Goal: Contribute content

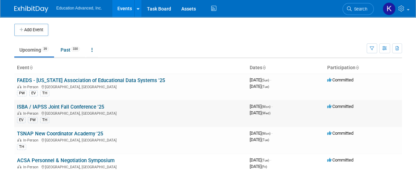
click at [81, 107] on link "ISBA / IAPSS Joint Fall Conference '25" at bounding box center [60, 107] width 87 height 6
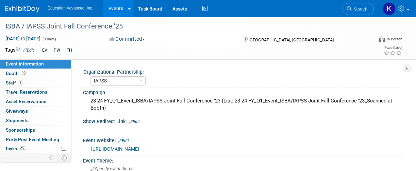
select select "IAPSS"
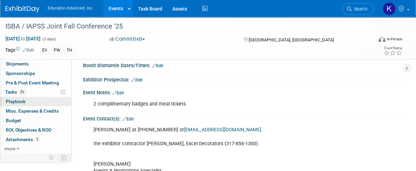
scroll to position [363, 0]
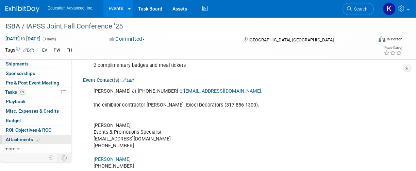
click at [21, 139] on span "Attachments 5" at bounding box center [23, 139] width 34 height 5
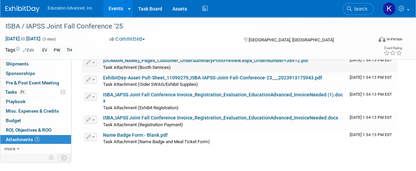
scroll to position [0, 0]
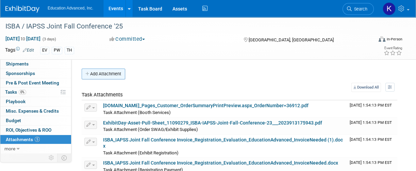
click at [115, 75] on button "Add Attachment" at bounding box center [104, 74] width 44 height 11
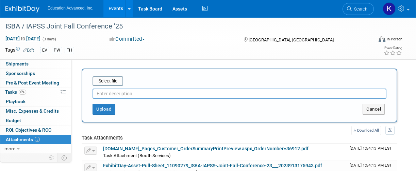
click at [146, 94] on input "text" at bounding box center [239, 94] width 294 height 10
type input "Schedule"
click at [102, 108] on button "Upload" at bounding box center [103, 109] width 23 height 11
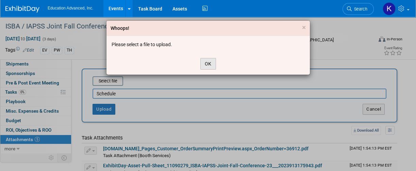
click at [213, 62] on button "OK" at bounding box center [208, 64] width 16 height 12
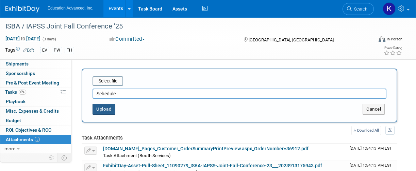
click at [110, 107] on button "Upload" at bounding box center [103, 109] width 23 height 11
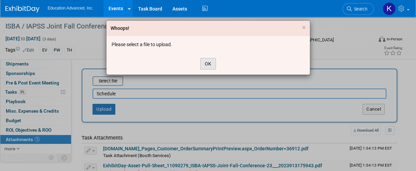
click at [209, 59] on button "OK" at bounding box center [208, 64] width 16 height 12
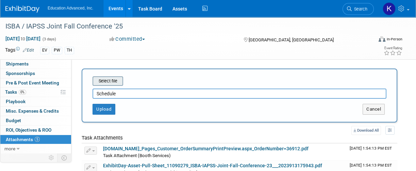
click at [114, 80] on input "file" at bounding box center [81, 81] width 81 height 8
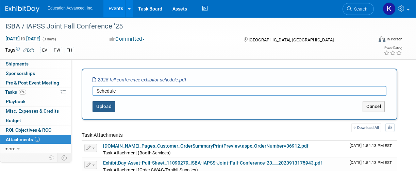
click at [104, 105] on button "Upload" at bounding box center [103, 106] width 23 height 11
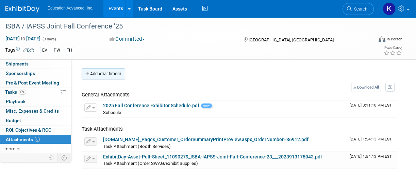
click at [121, 73] on button "Add Attachment" at bounding box center [104, 74] width 44 height 11
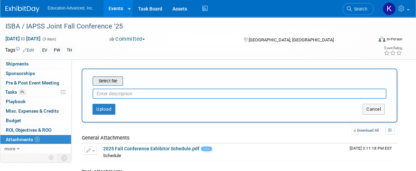
click at [117, 80] on input "file" at bounding box center [81, 81] width 81 height 8
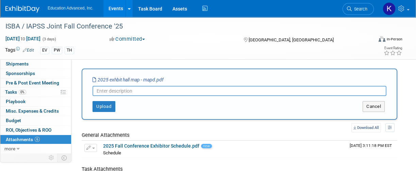
click at [145, 91] on input "text" at bounding box center [239, 91] width 294 height 10
type input "Exhibit Map"
click at [110, 105] on button "Upload" at bounding box center [103, 106] width 23 height 11
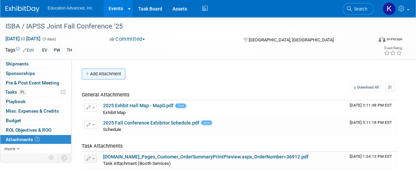
click at [115, 74] on button "Add Attachment" at bounding box center [104, 74] width 44 height 11
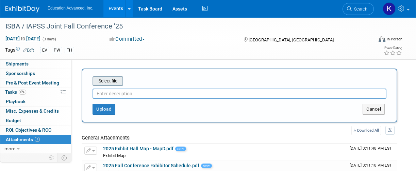
click at [117, 82] on input "file" at bounding box center [81, 81] width 81 height 8
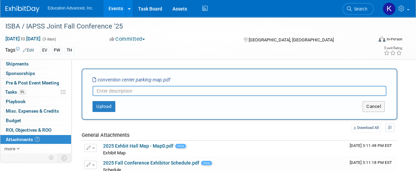
click at [136, 91] on input "text" at bounding box center [239, 91] width 294 height 10
type input "Parking Map"
click at [107, 104] on button "Upload" at bounding box center [103, 106] width 23 height 11
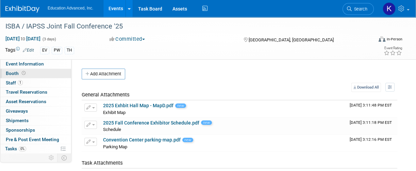
click at [10, 72] on span "Booth" at bounding box center [16, 73] width 21 height 5
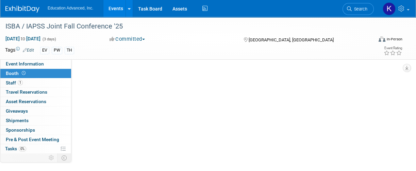
select select "Education Advanced, Inc."
select select "10x10"
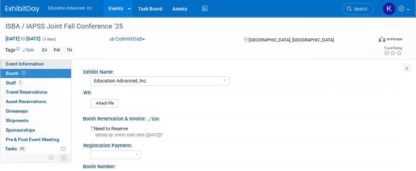
click at [13, 63] on span "Event Information" at bounding box center [25, 63] width 38 height 5
select select "IAPSS"
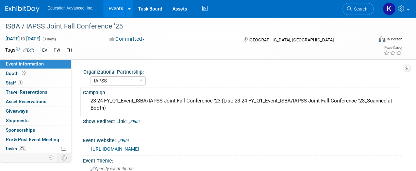
click at [223, 90] on div "Campaign:" at bounding box center [242, 92] width 319 height 9
